Goal: Task Accomplishment & Management: Use online tool/utility

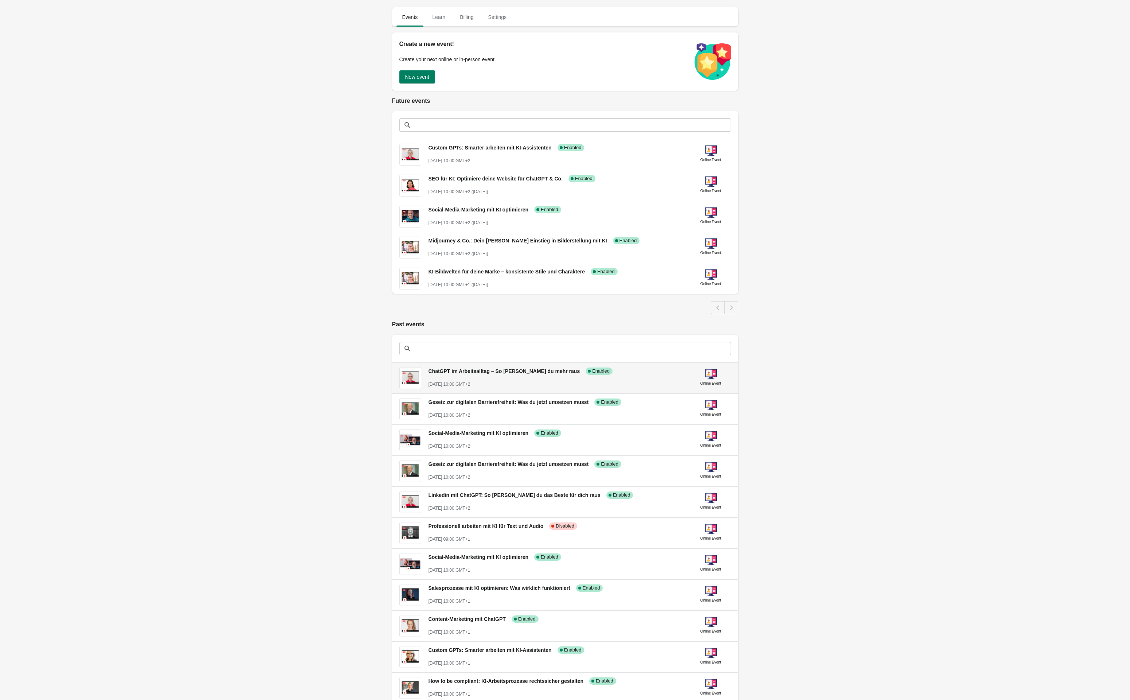
click at [505, 374] on span "ChatGPT im Arbeitsalltag – So [PERSON_NAME] du mehr raus" at bounding box center [505, 371] width 152 height 6
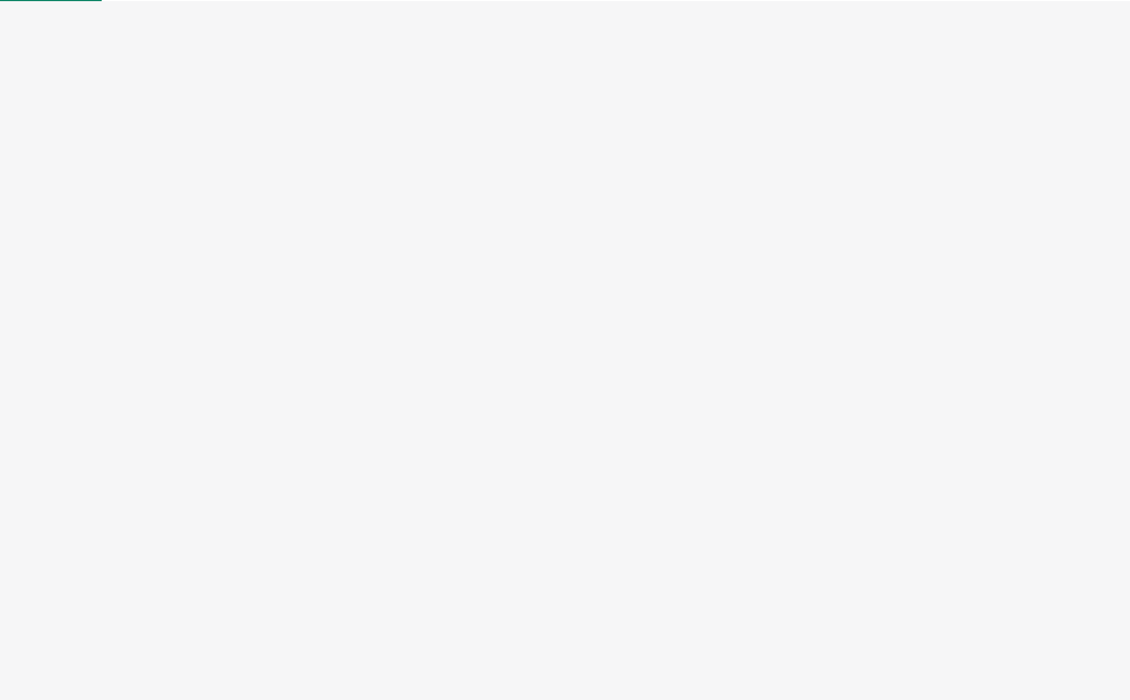
select select "US"
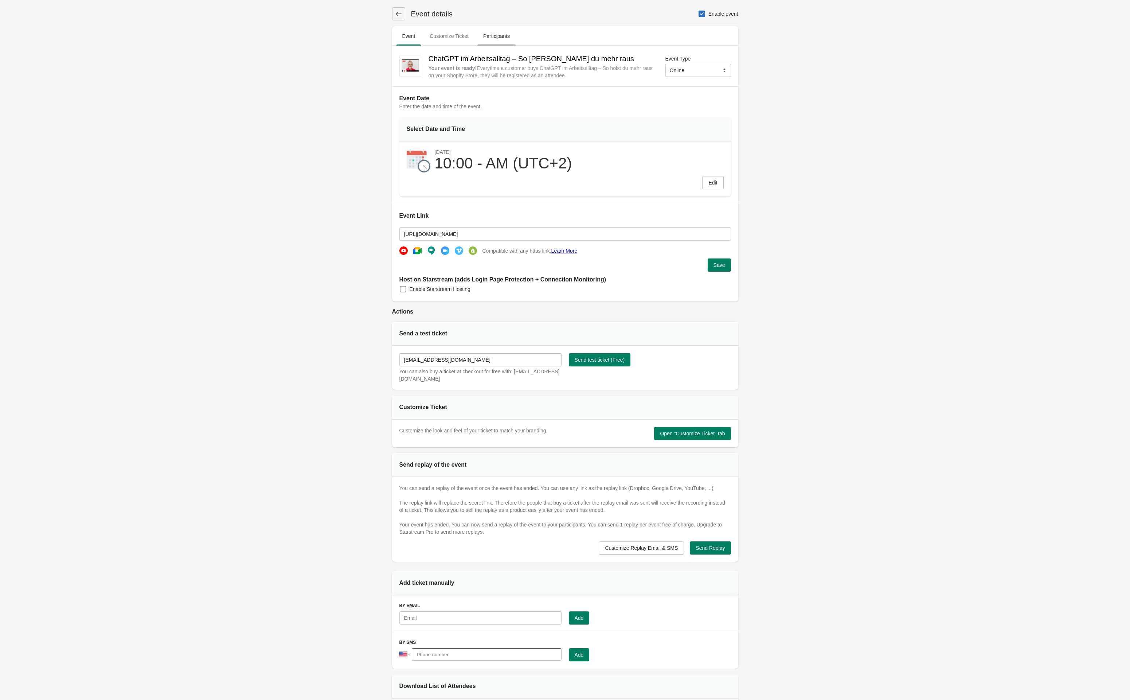
click at [496, 34] on span "Participants" at bounding box center [496, 36] width 38 height 13
select select "US"
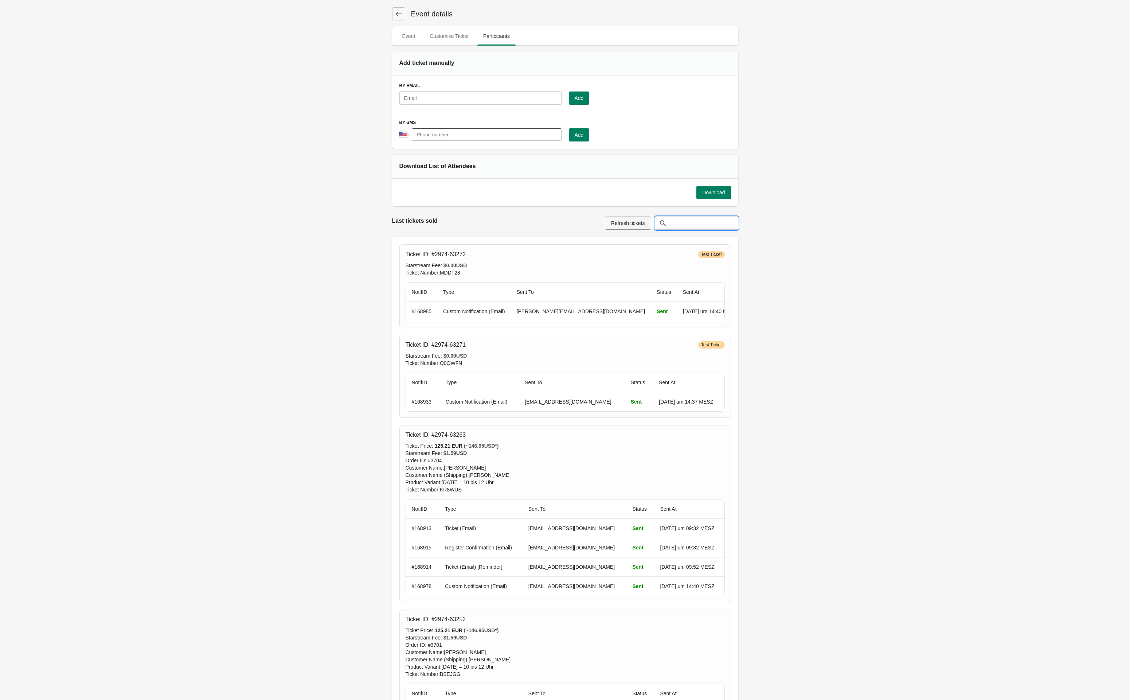
click at [699, 228] on input "text" at bounding box center [703, 222] width 69 height 13
paste input "[EMAIL_ADDRESS][DOMAIN_NAME]"
type input "[EMAIL_ADDRESS][DOMAIN_NAME]"
